Goal: Information Seeking & Learning: Find specific fact

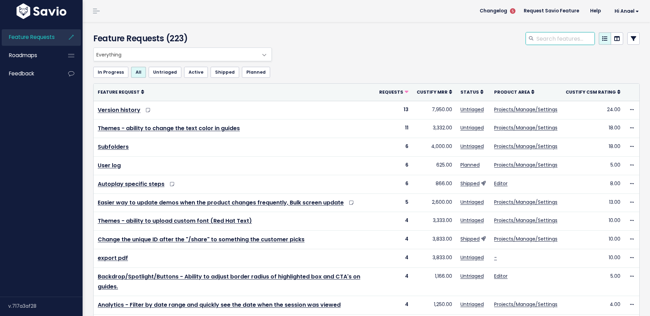
click at [548, 40] on input "search" at bounding box center [565, 38] width 59 height 12
type input "gif media modal"
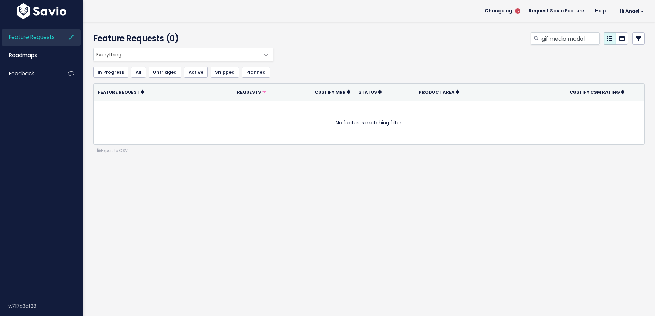
click at [54, 39] on span "Feature Requests" at bounding box center [32, 36] width 46 height 7
